Goal: Information Seeking & Learning: Learn about a topic

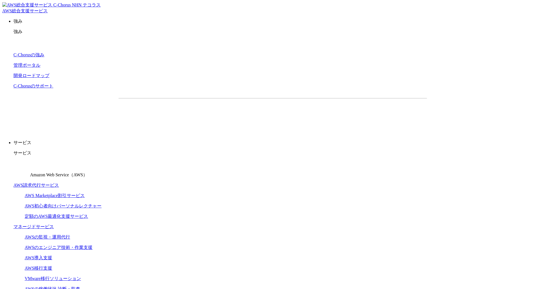
click at [59, 183] on link "AWS請求代行サービス" at bounding box center [35, 185] width 45 height 5
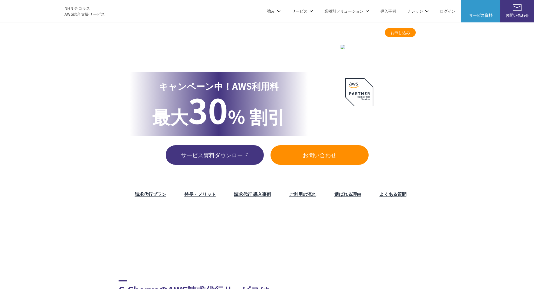
click at [202, 96] on span "30" at bounding box center [208, 109] width 40 height 49
